Goal: Transaction & Acquisition: Purchase product/service

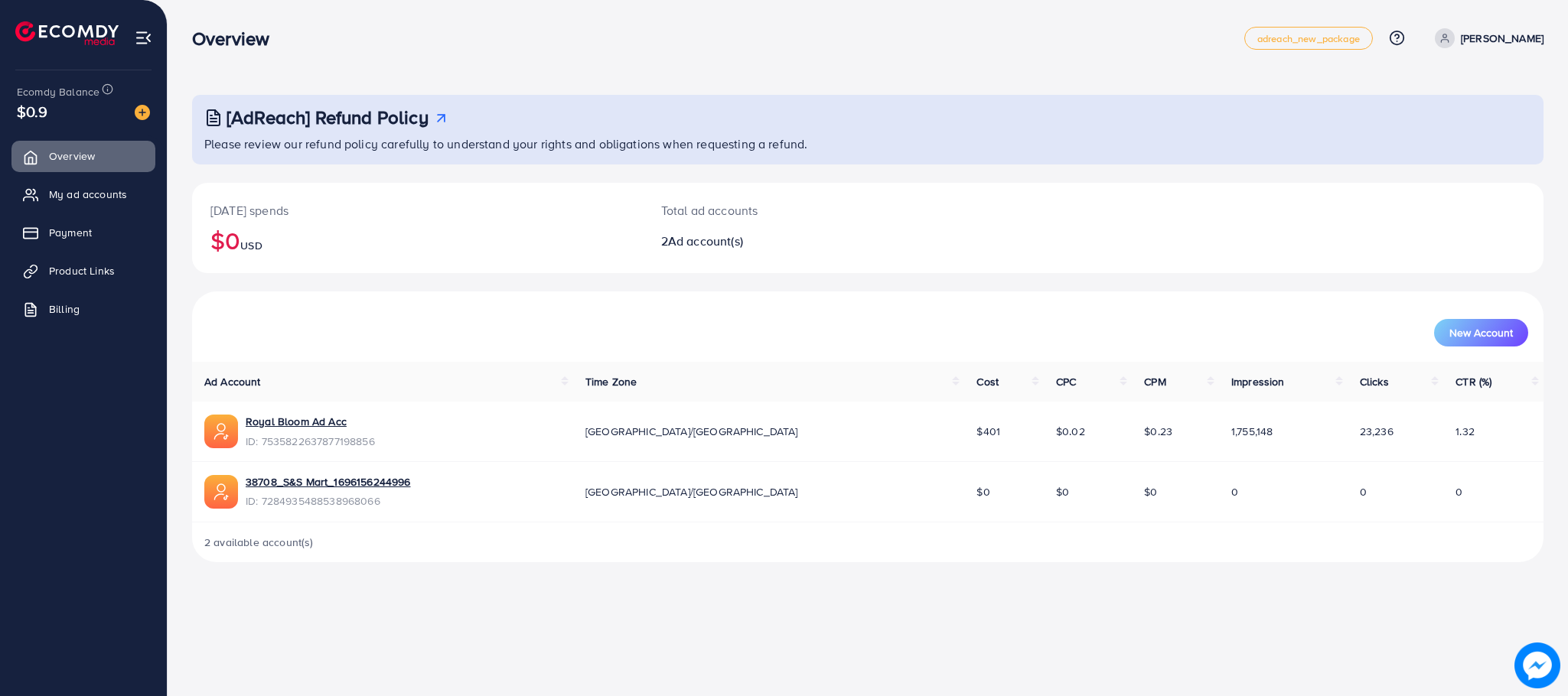
click at [71, 113] on div "$0.9" at bounding box center [83, 111] width 133 height 22
click at [157, 104] on div "Add balance" at bounding box center [142, 88] width 81 height 34
click at [149, 106] on img at bounding box center [142, 113] width 16 height 16
click at [142, 118] on img at bounding box center [142, 113] width 16 height 16
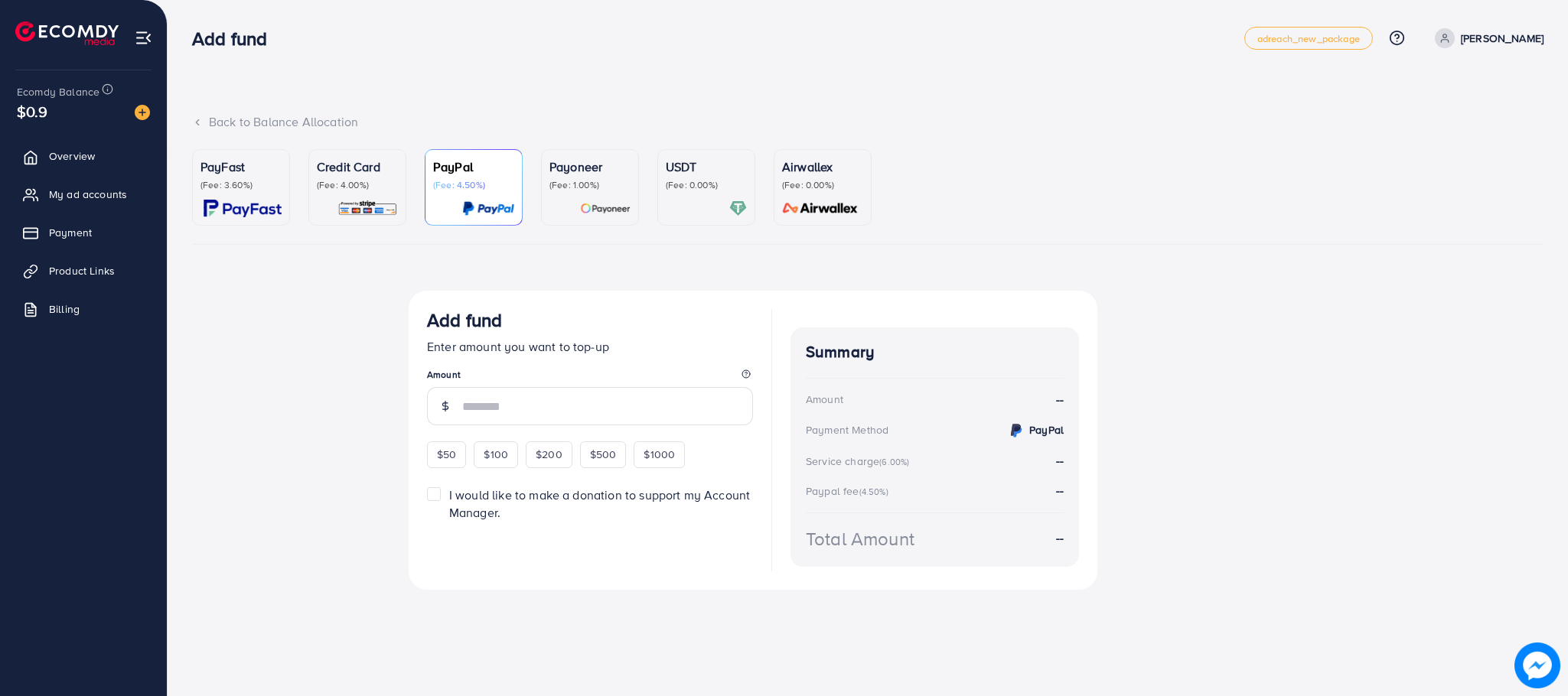
click at [223, 198] on div "PayFast (Fee: 3.60%)" at bounding box center [241, 187] width 81 height 59
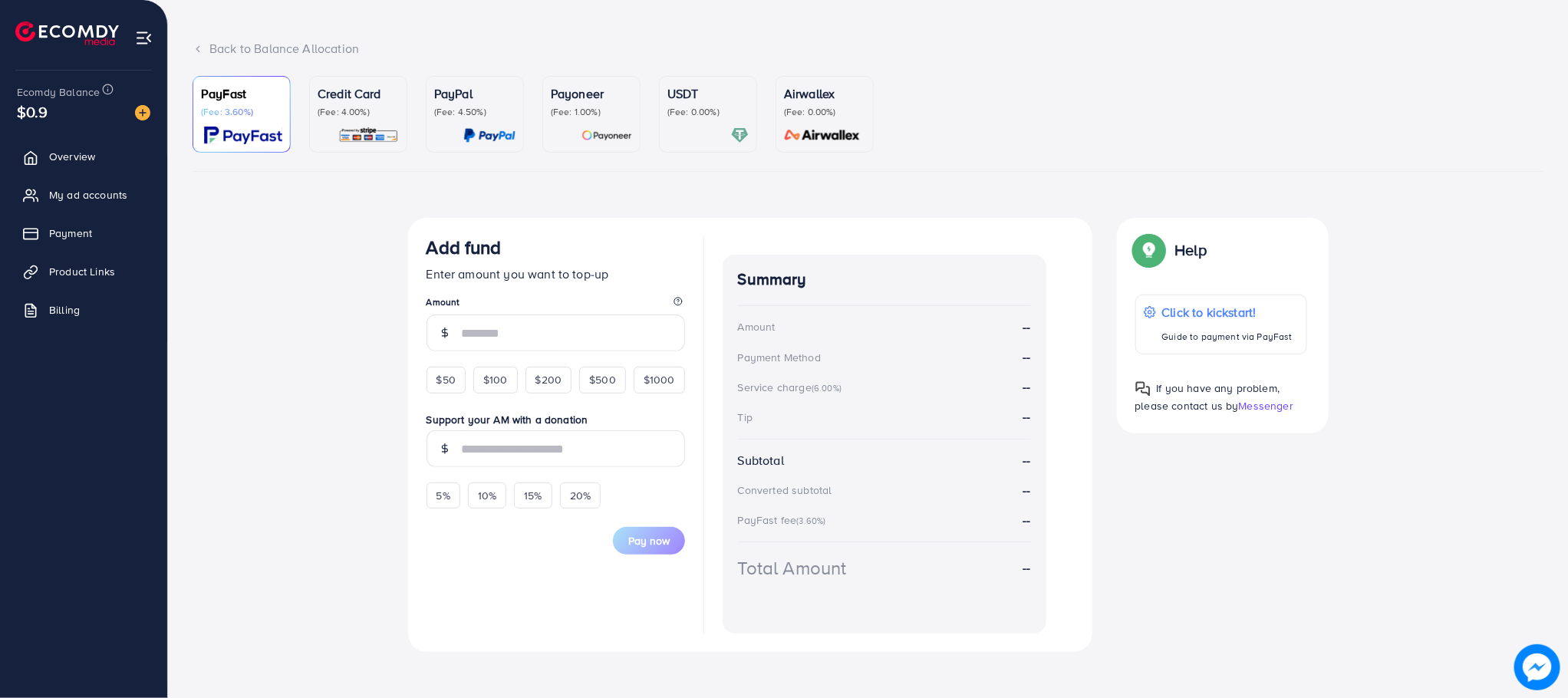
scroll to position [84, 0]
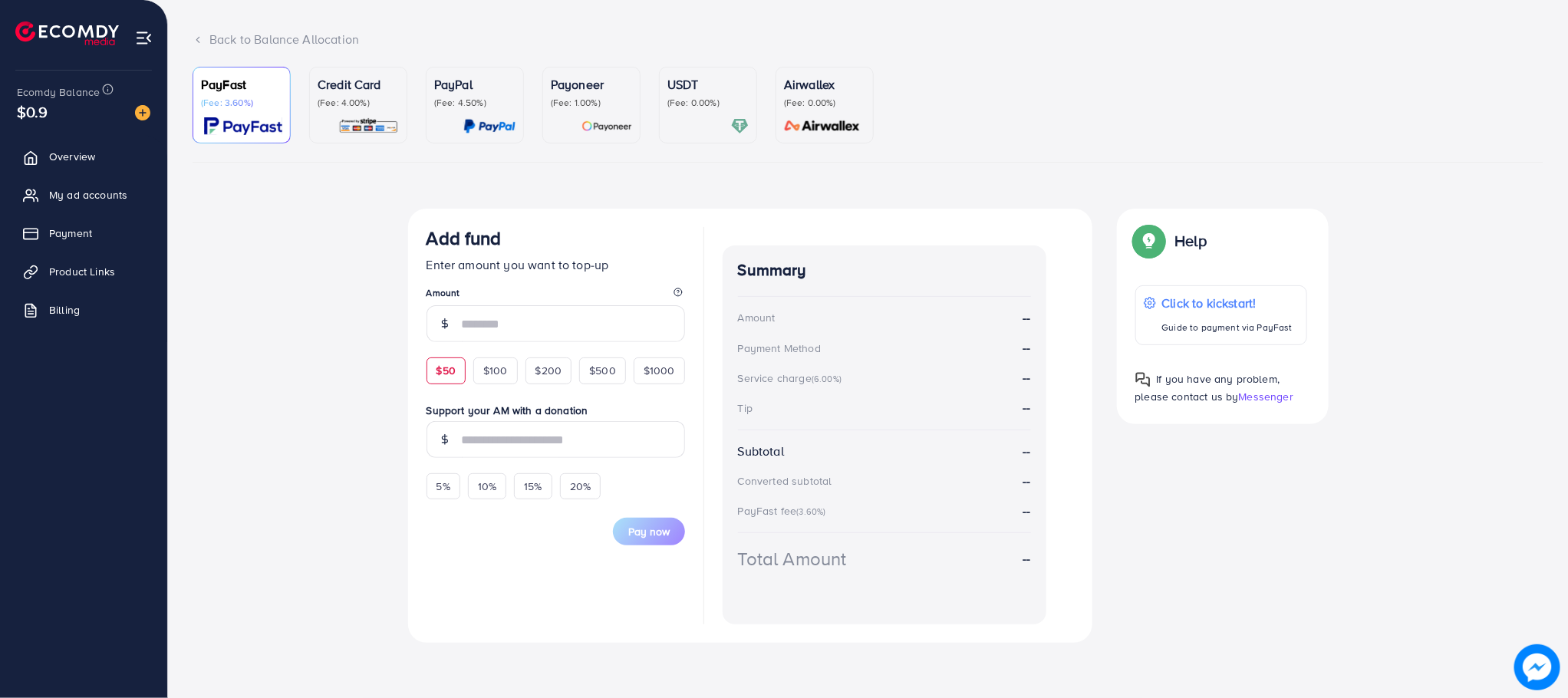
click at [439, 376] on span "$50" at bounding box center [446, 371] width 20 height 16
type input "**"
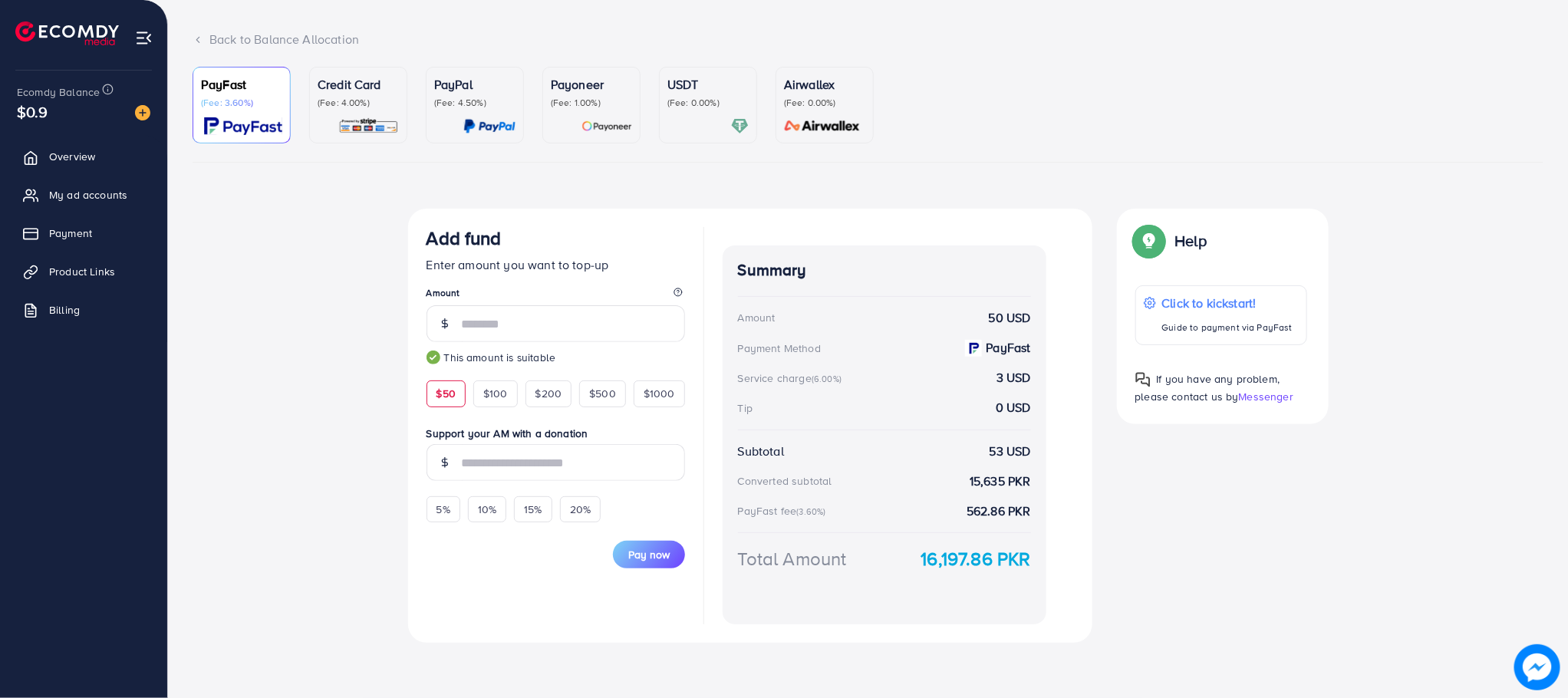
drag, startPoint x: 742, startPoint y: 375, endPoint x: 852, endPoint y: 378, distance: 110.0
click at [852, 378] on div "Service charge (6.00%) 3 USD" at bounding box center [885, 378] width 293 height 18
drag, startPoint x: 999, startPoint y: 375, endPoint x: 1027, endPoint y: 371, distance: 28.3
click at [1027, 371] on strong "3 USD" at bounding box center [1013, 378] width 34 height 18
click at [993, 374] on div "Service charge (6.00%) 3 USD" at bounding box center [885, 378] width 293 height 18
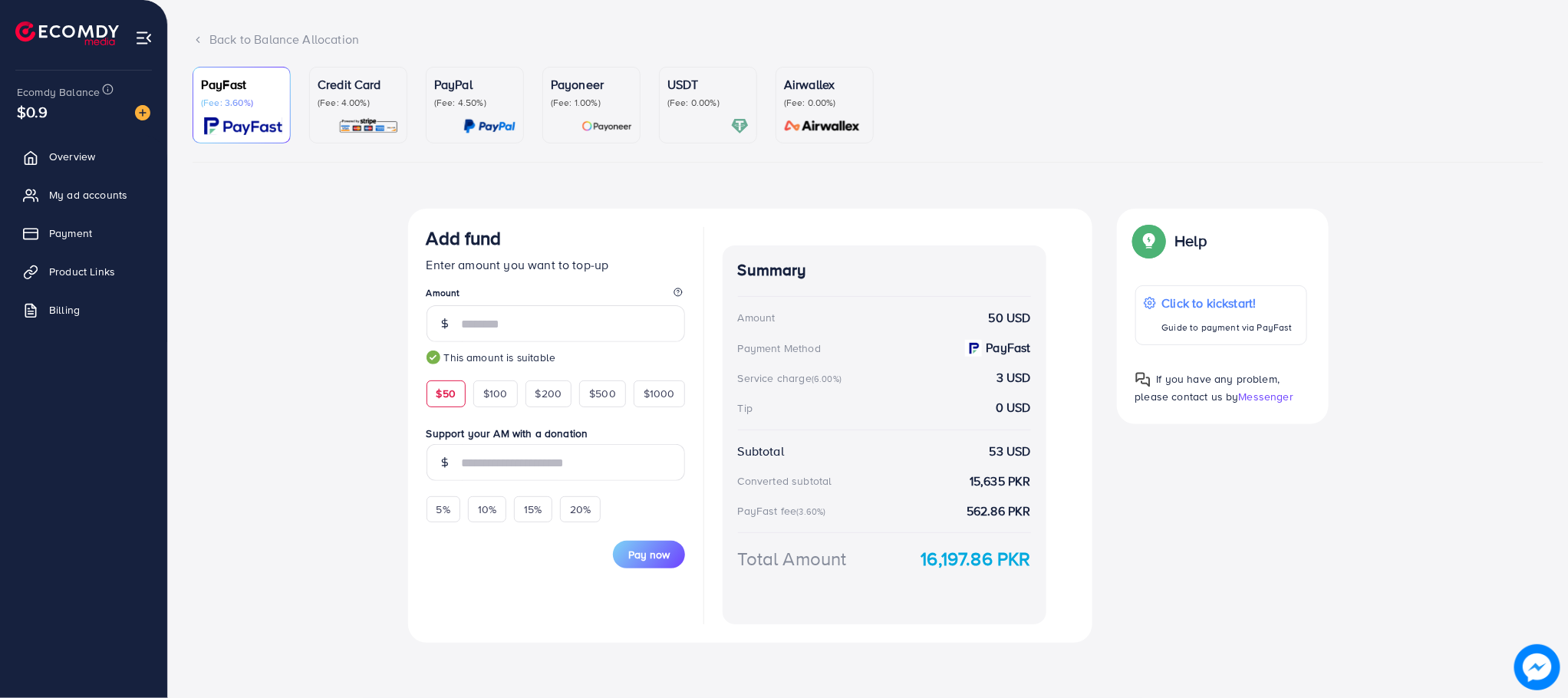
click at [396, 264] on div "Add fund Enter amount you want to top-up Amount ** This amount is suitable $50 …" at bounding box center [751, 426] width 709 height 434
click at [1002, 376] on div "Service charge (6.00%) 3 USD" at bounding box center [885, 378] width 293 height 18
drag, startPoint x: 739, startPoint y: 376, endPoint x: 863, endPoint y: 380, distance: 124.1
click at [863, 380] on div "Summary Amount 50 USD Payment Method PayFast Service charge (6.00%) 3 USD Tip 0…" at bounding box center [885, 434] width 324 height 379
drag, startPoint x: 741, startPoint y: 509, endPoint x: 841, endPoint y: 515, distance: 100.2
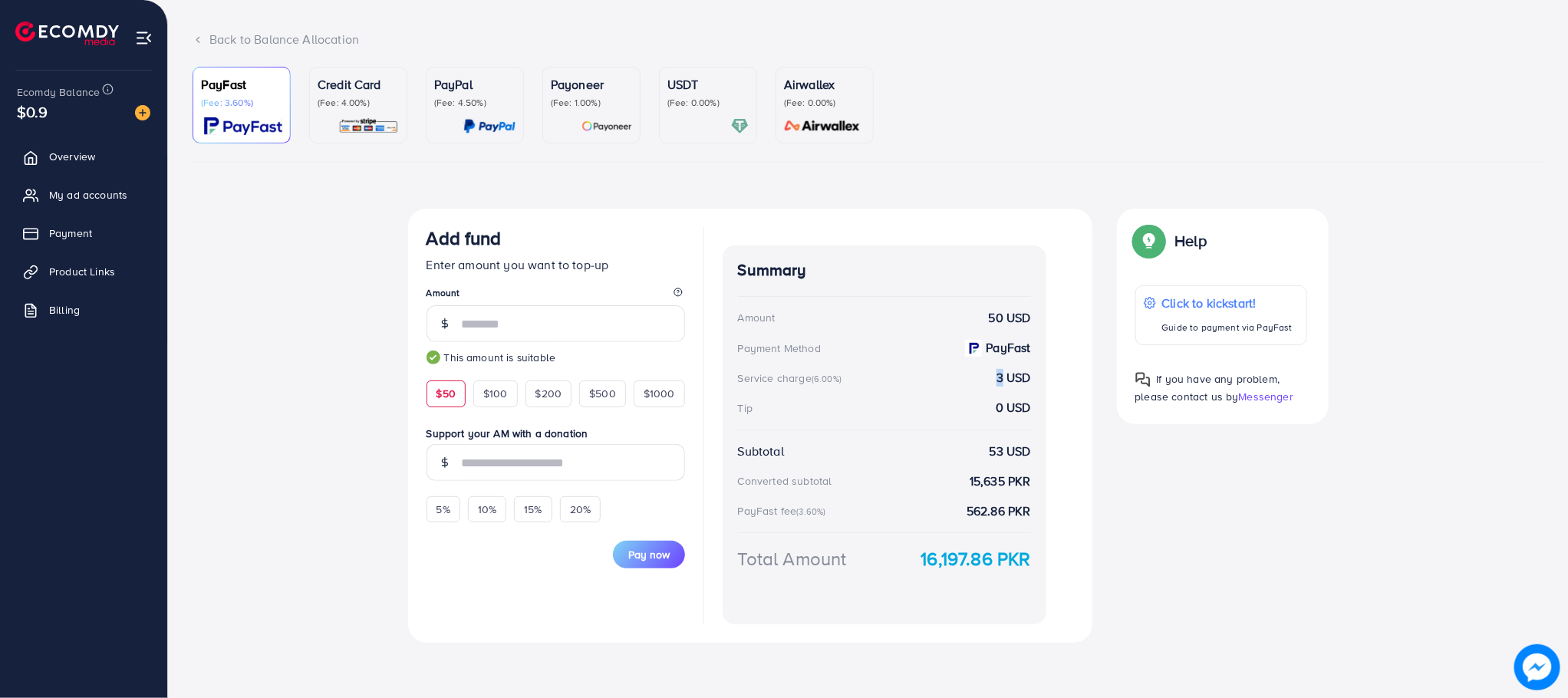
click at [841, 515] on div "PayFast fee (3.60%) 562.86 PKR" at bounding box center [885, 512] width 293 height 18
click at [317, 366] on div "Currency Code: Merchant ID: Merchant Name: Token: Success URL: Failure URL: Che…" at bounding box center [868, 431] width 1351 height 446
drag, startPoint x: 739, startPoint y: 375, endPoint x: 850, endPoint y: 380, distance: 111.1
click at [850, 380] on div "Service charge (6.00%) 3 USD" at bounding box center [885, 378] width 293 height 18
drag, startPoint x: 800, startPoint y: 511, endPoint x: 834, endPoint y: 510, distance: 34.0
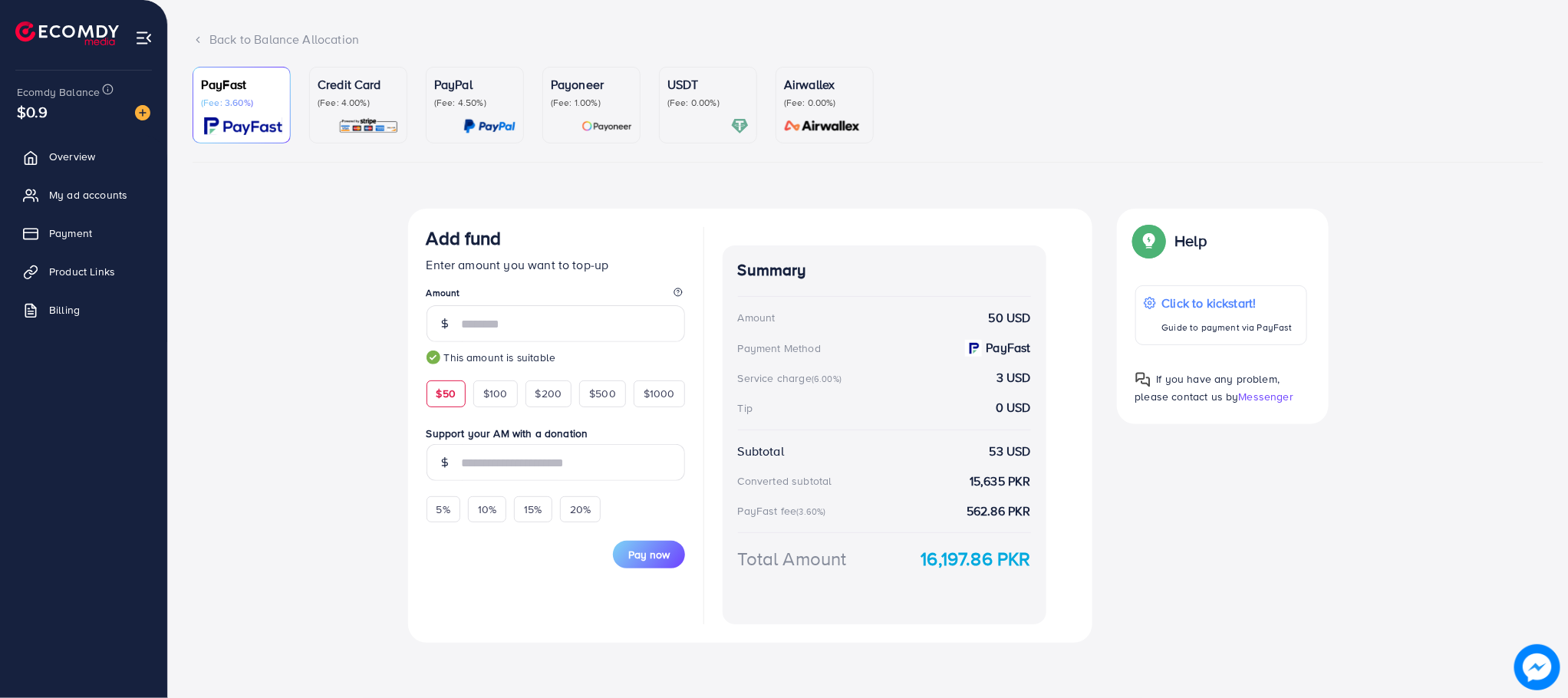
click at [834, 510] on div "PayFast fee (3.60%) 562.86 PKR" at bounding box center [885, 512] width 293 height 18
click at [818, 516] on small "(3.60%)" at bounding box center [811, 512] width 29 height 13
drag, startPoint x: 800, startPoint y: 511, endPoint x: 827, endPoint y: 517, distance: 27.7
click at [821, 356] on div "PayFast fee (3.60%)" at bounding box center [779, 349] width 83 height 16
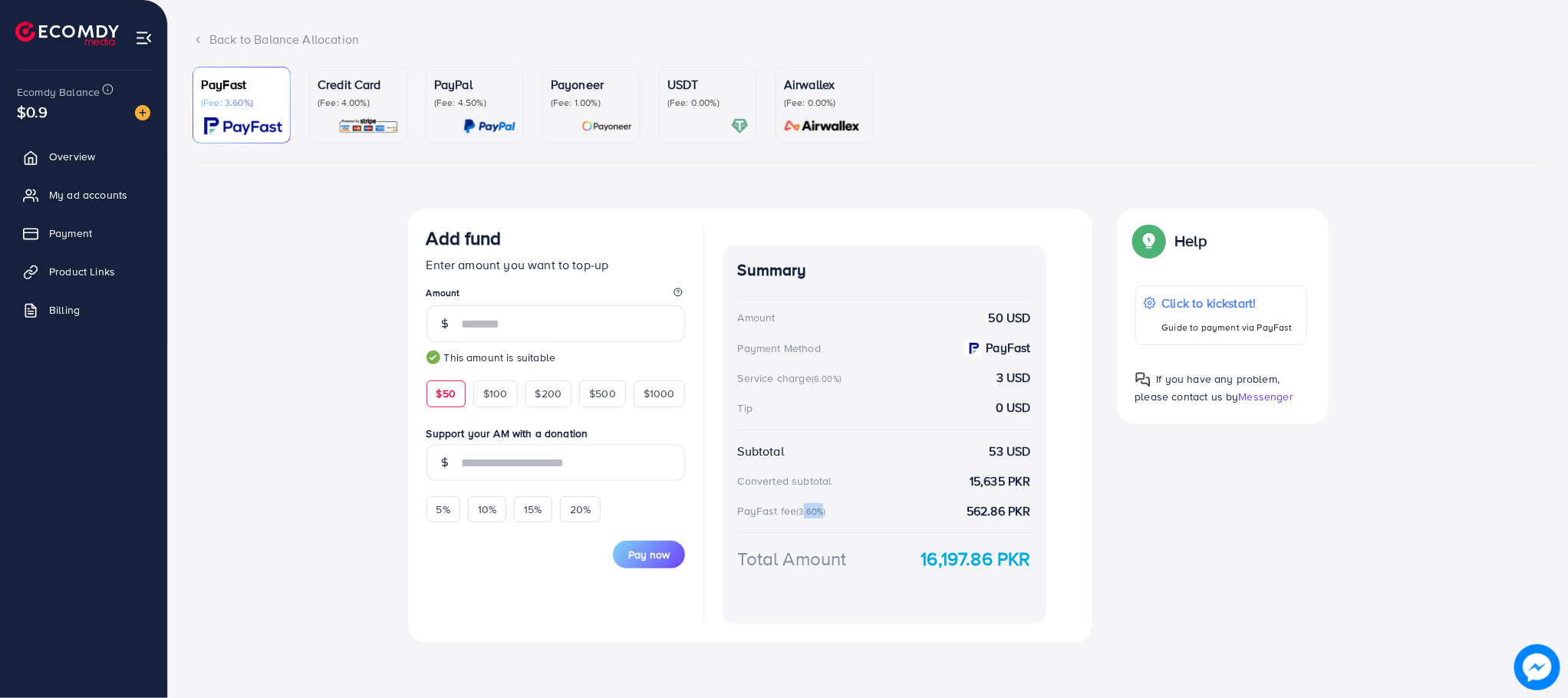
drag, startPoint x: 819, startPoint y: 509, endPoint x: 804, endPoint y: 514, distance: 15.8
click at [804, 514] on small "(3.60%)" at bounding box center [811, 512] width 29 height 13
drag, startPoint x: 802, startPoint y: 513, endPoint x: 822, endPoint y: 513, distance: 20.0
click at [822, 513] on small "(3.60%)" at bounding box center [811, 512] width 29 height 13
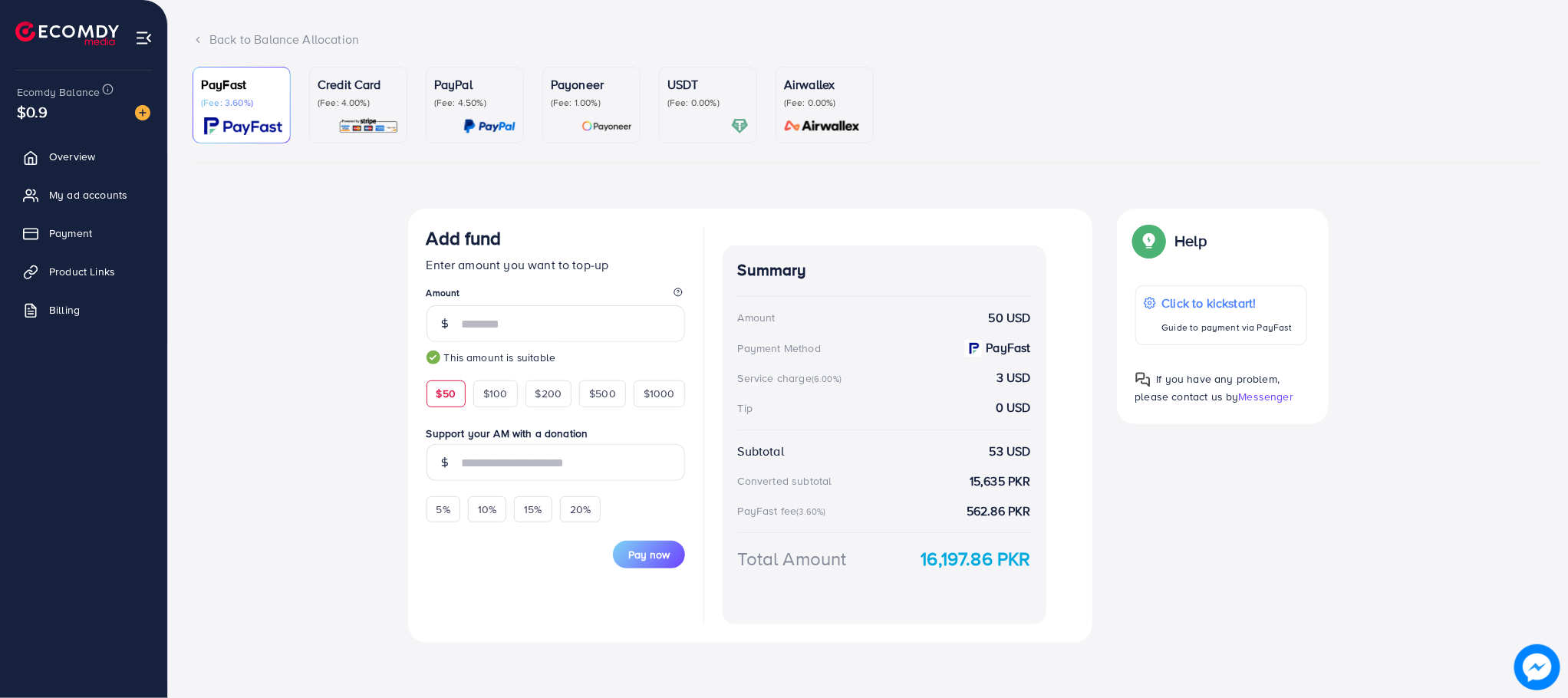
click at [824, 513] on small "(3.60%)" at bounding box center [811, 512] width 29 height 13
drag, startPoint x: 819, startPoint y: 514, endPoint x: 802, endPoint y: 520, distance: 18.0
click at [802, 520] on div "PayFast fee (3.60%) 562.86 PKR" at bounding box center [885, 512] width 293 height 18
click at [804, 513] on small "(3.60%)" at bounding box center [811, 512] width 29 height 13
drag, startPoint x: 429, startPoint y: 238, endPoint x: 493, endPoint y: 238, distance: 64.0
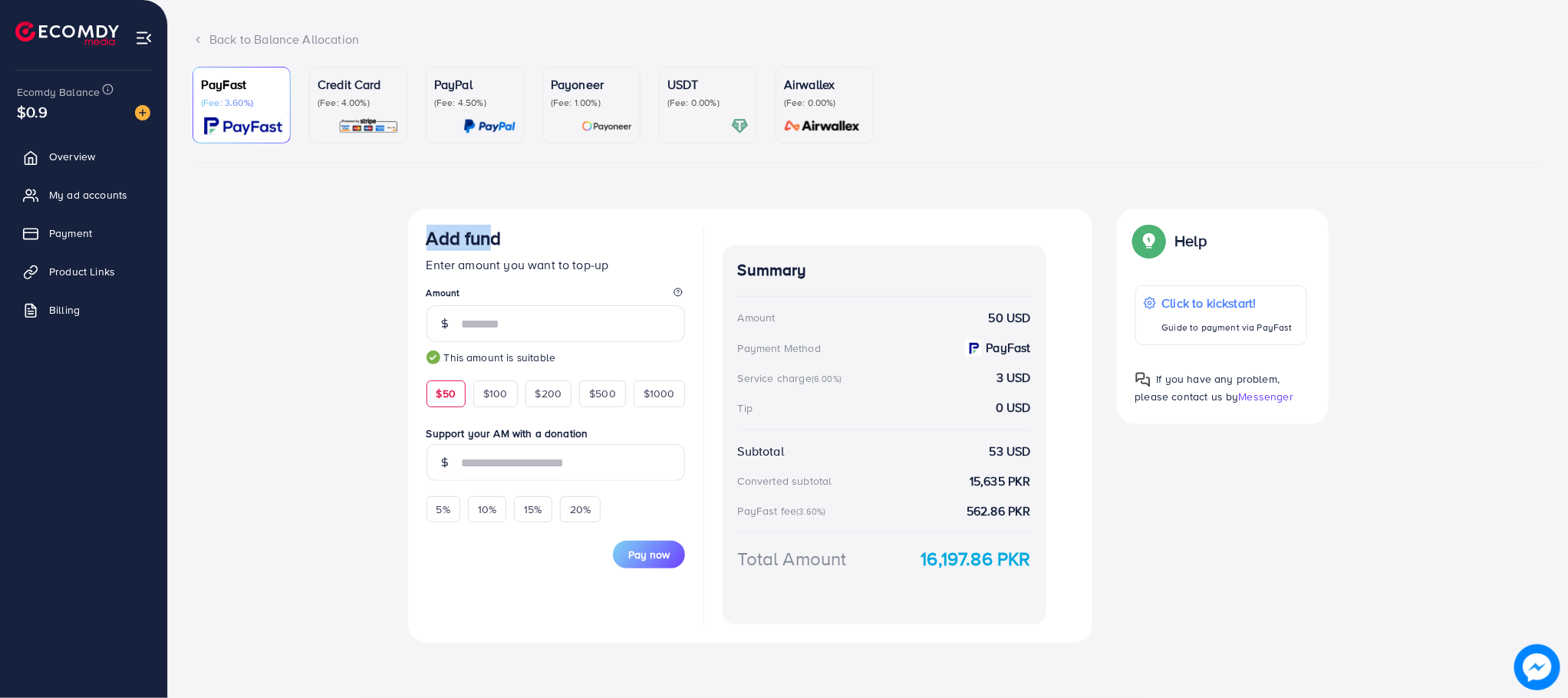
click at [493, 238] on h3 "Add fund" at bounding box center [464, 238] width 75 height 22
drag, startPoint x: 503, startPoint y: 238, endPoint x: 413, endPoint y: 244, distance: 90.2
click at [413, 244] on div "Add fund Enter amount you want to top-up Amount ** This amount is suitable $50 …" at bounding box center [750, 426] width 684 height 434
click at [425, 239] on div "Add fund Enter amount you want to top-up Amount ** This amount is suitable $50 …" at bounding box center [750, 426] width 684 height 434
drag, startPoint x: 425, startPoint y: 239, endPoint x: 520, endPoint y: 234, distance: 95.1
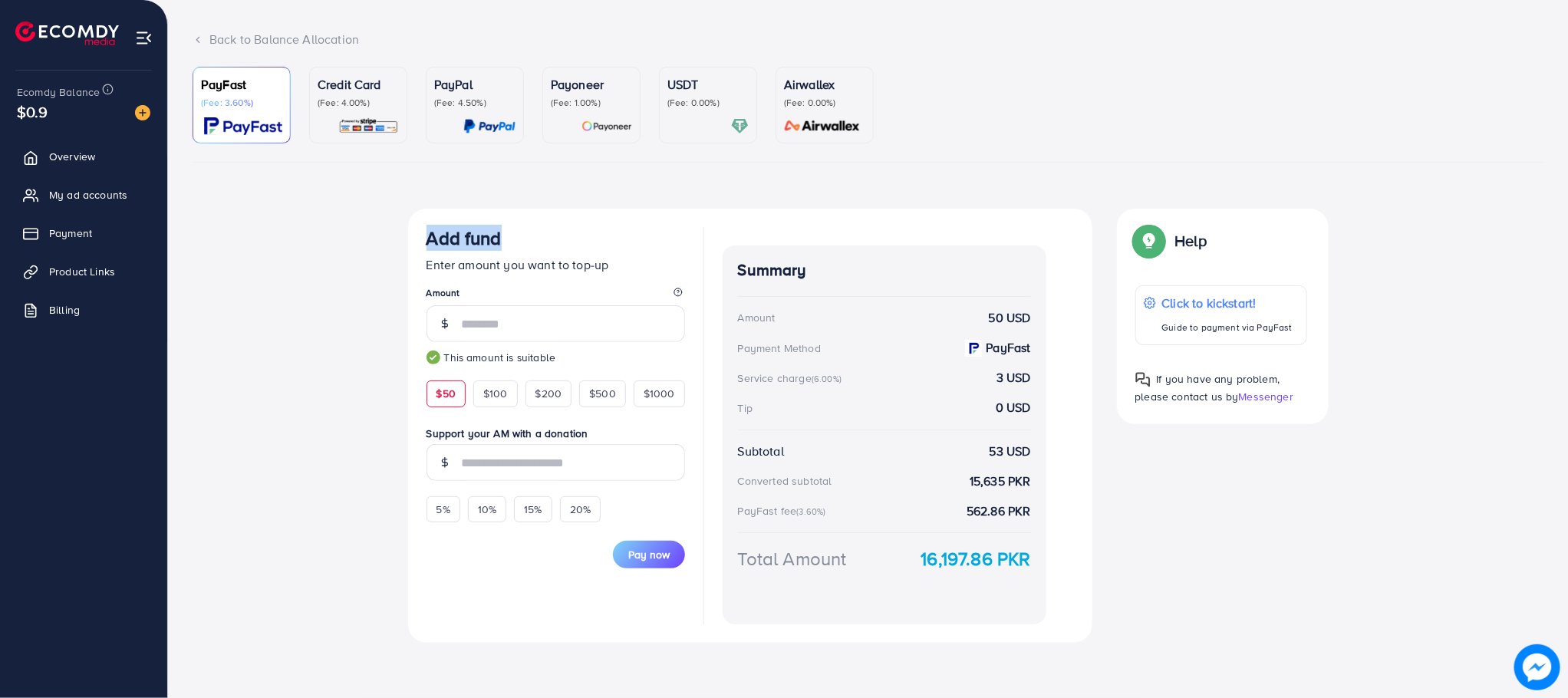
click at [520, 234] on div "Add fund Enter amount you want to top-up Amount ** This amount is suitable $50 …" at bounding box center [750, 426] width 684 height 434
click at [520, 234] on div "Add fund" at bounding box center [556, 241] width 259 height 28
